Goal: Navigation & Orientation: Find specific page/section

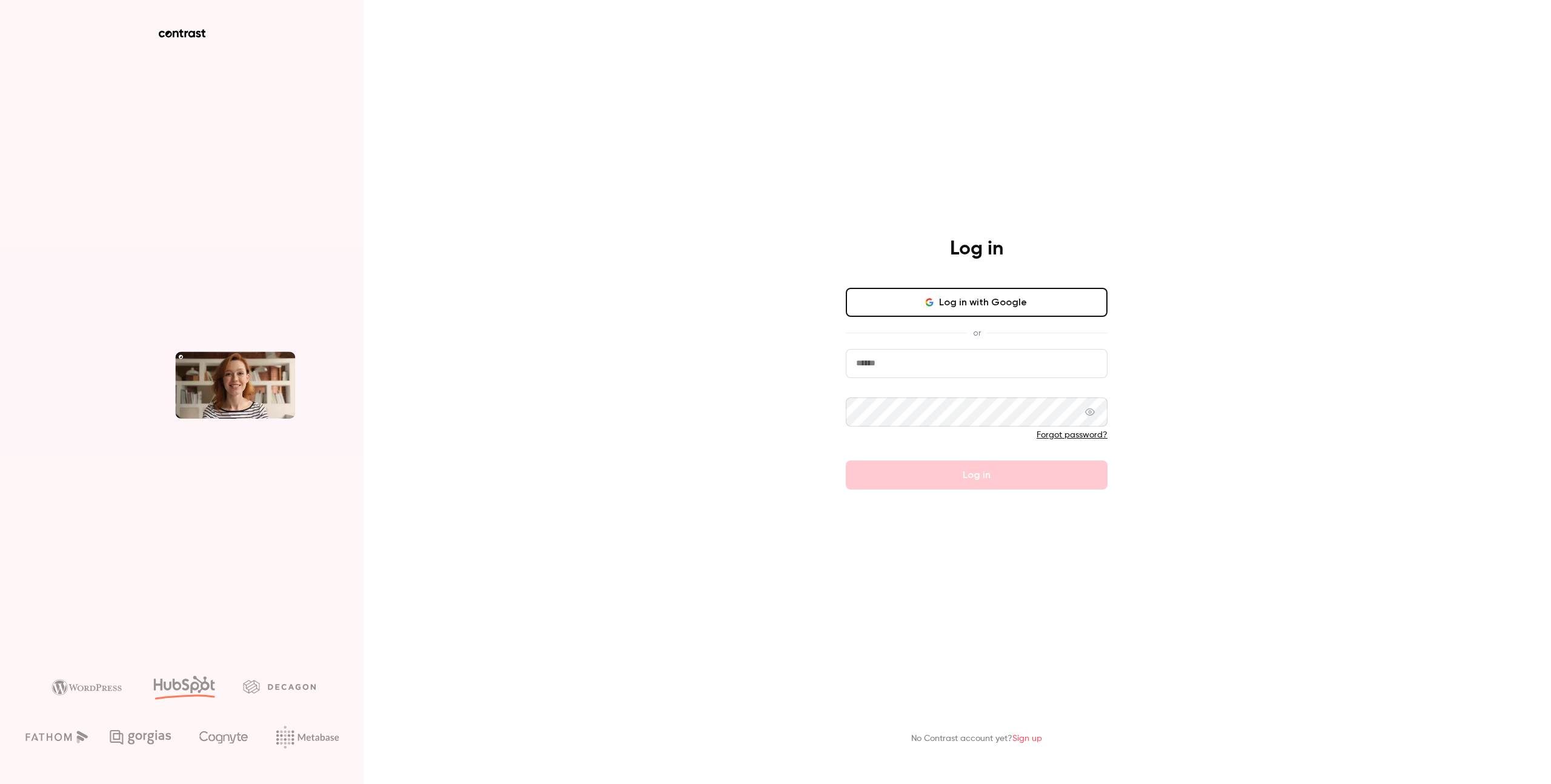
click at [961, 305] on button "Log in with Google" at bounding box center [976, 302] width 262 height 29
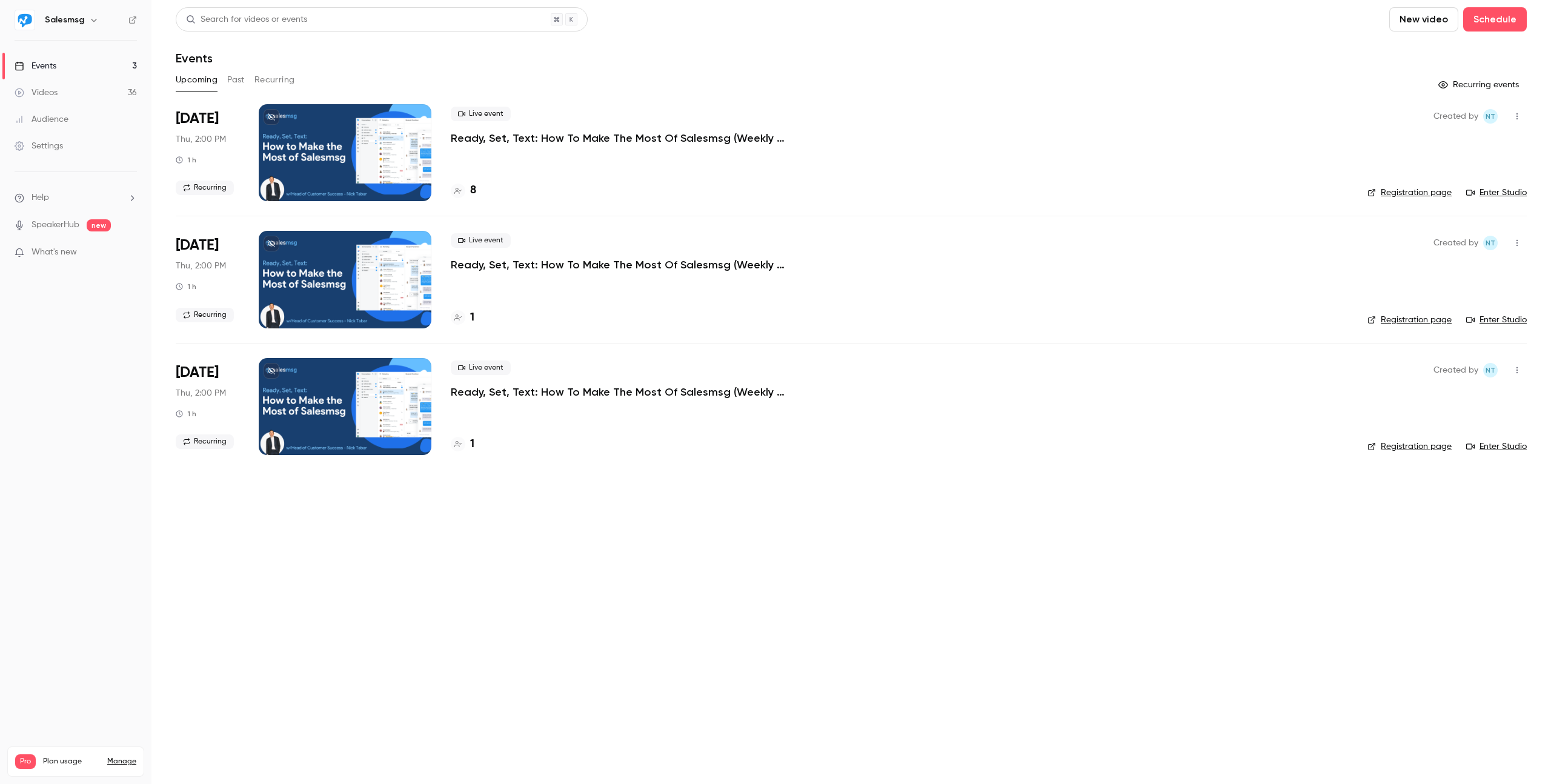
click at [1504, 191] on link "Enter Studio" at bounding box center [1497, 193] width 61 height 12
